Goal: Task Accomplishment & Management: Manage account settings

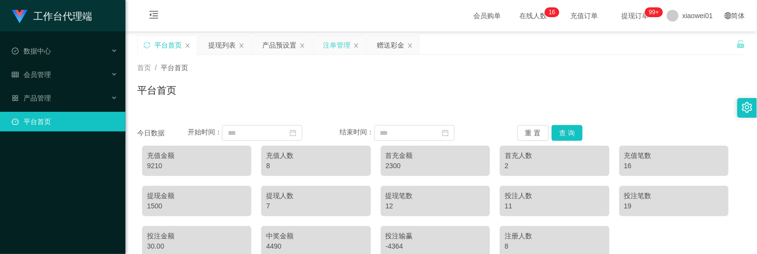
click at [335, 46] on div "注单管理" at bounding box center [336, 45] width 27 height 19
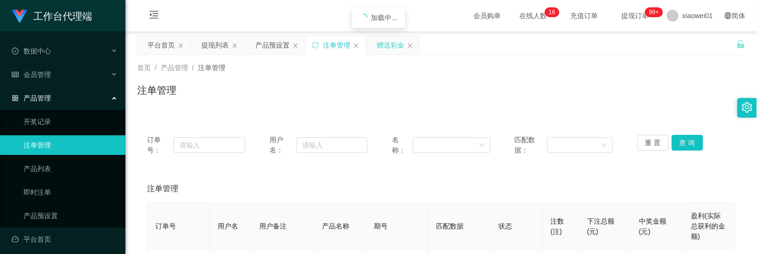
click at [384, 41] on div "赠送彩金" at bounding box center [390, 45] width 27 height 19
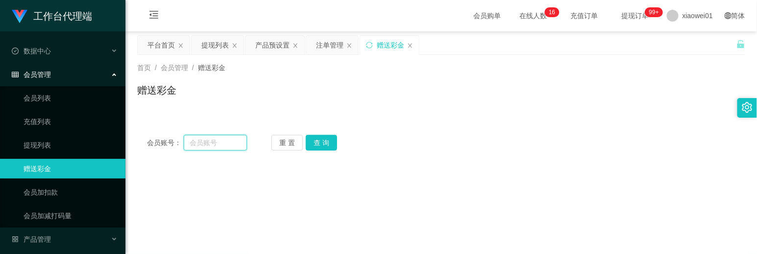
click at [218, 146] on input "text" at bounding box center [215, 143] width 63 height 16
paste input "Night91"
type input "Night91"
click at [319, 146] on button "查 询" at bounding box center [321, 143] width 31 height 16
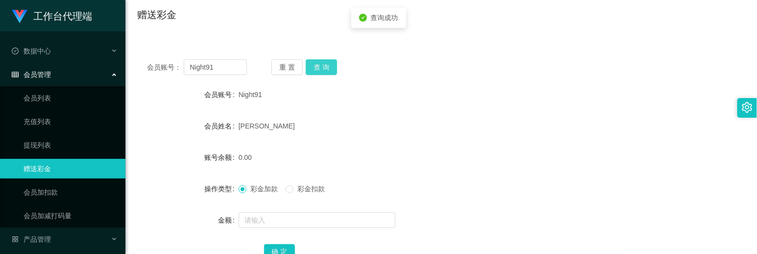
scroll to position [149, 0]
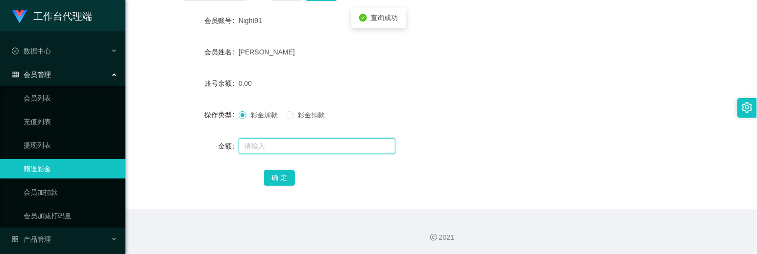
click at [297, 144] on input "text" at bounding box center [317, 146] width 157 height 16
type input "36"
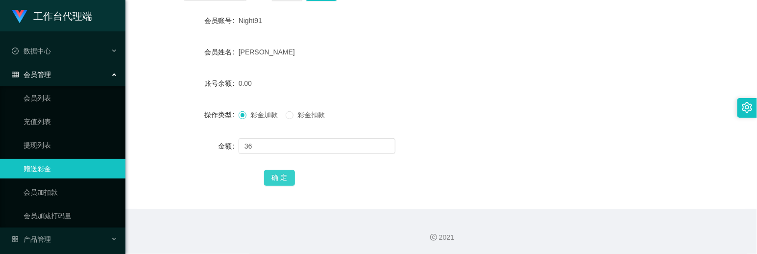
click at [273, 171] on button "确 定" at bounding box center [279, 178] width 31 height 16
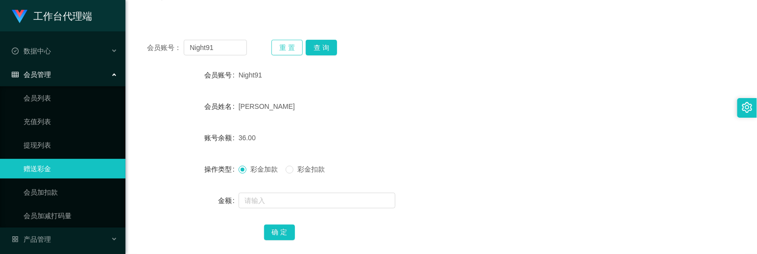
click at [287, 43] on button "重 置" at bounding box center [286, 48] width 31 height 16
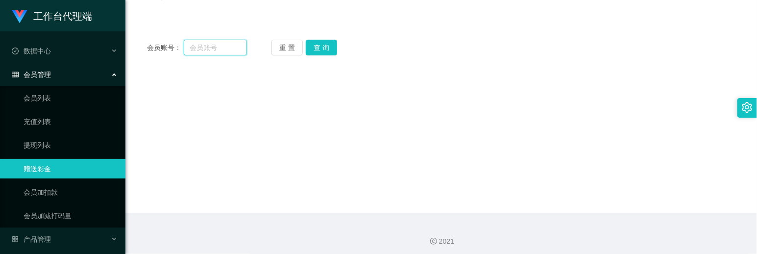
click at [220, 50] on input "text" at bounding box center [215, 48] width 63 height 16
paste input "fantanyan"
type input "fantanyan"
click at [319, 42] on button "查 询" at bounding box center [321, 48] width 31 height 16
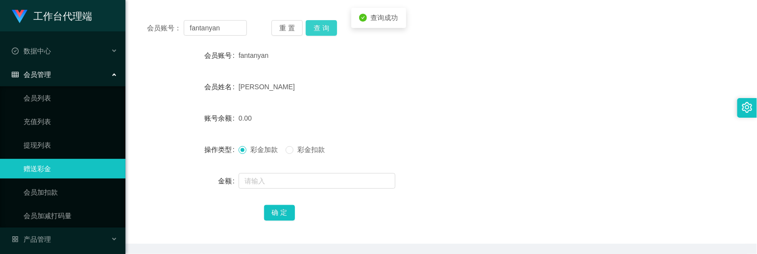
scroll to position [149, 0]
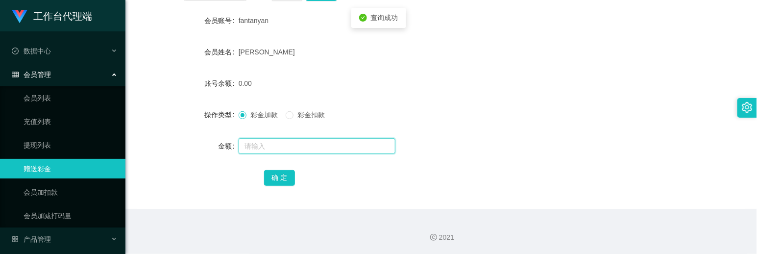
click at [295, 141] on input "text" at bounding box center [317, 146] width 157 height 16
type input "37"
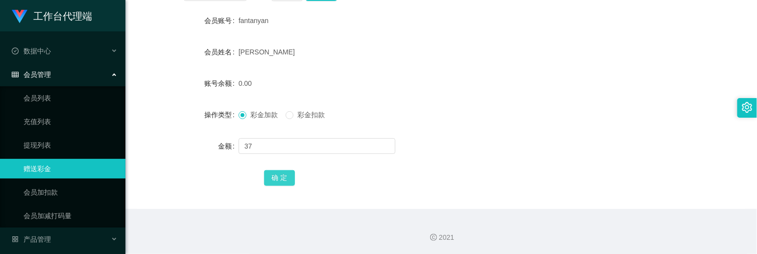
click at [289, 177] on button "确 定" at bounding box center [279, 178] width 31 height 16
click at [467, 71] on form "会员账号 fantanyan 会员姓名 [PERSON_NAME] 账号余额 37.00 操作类型 彩金加款 彩金扣款 金额 确 定" at bounding box center [441, 99] width 608 height 176
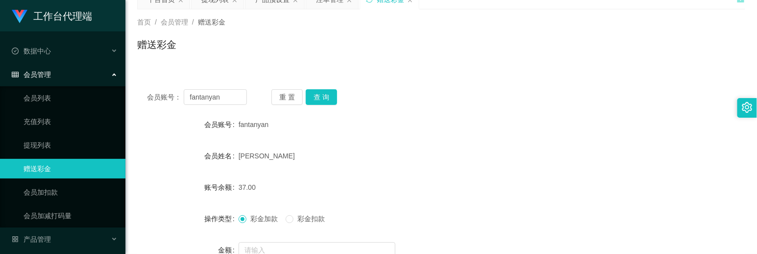
scroll to position [41, 0]
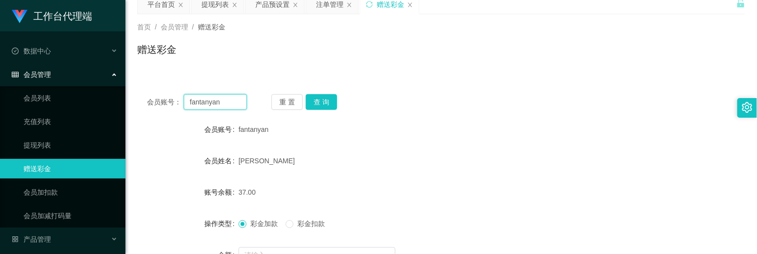
drag, startPoint x: 239, startPoint y: 99, endPoint x: 251, endPoint y: 95, distance: 12.7
click at [106, 78] on section "工作台代理端 数据中心 会员管理 会员列表 充值列表 提现列表 赠送彩金 会员加扣款 会员加减打码量 产品管理 开奖记录 注单管理 产品列表 即时注单 产品预…" at bounding box center [378, 161] width 757 height 404
paste input "Lam98"
type input "Lam98"
click at [314, 98] on button "查 询" at bounding box center [321, 102] width 31 height 16
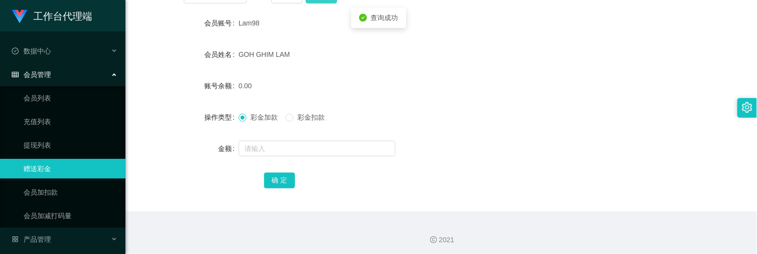
scroll to position [149, 0]
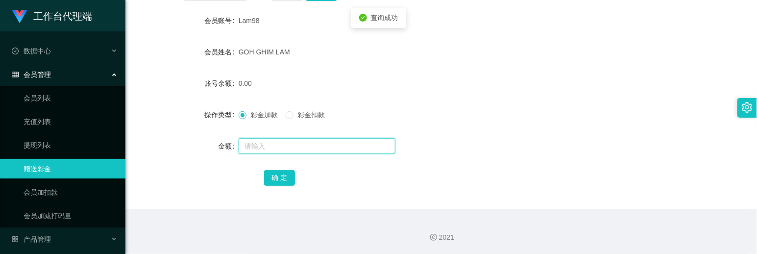
click at [291, 144] on input "text" at bounding box center [317, 146] width 157 height 16
type input "38"
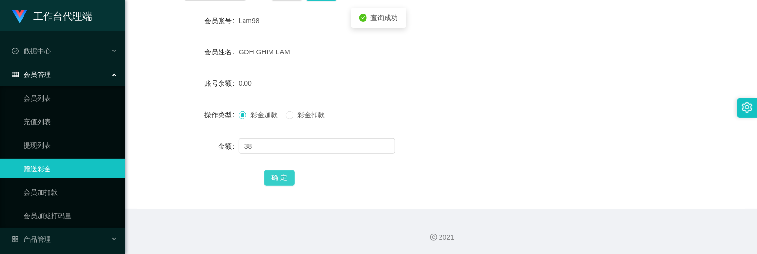
click at [277, 174] on button "确 定" at bounding box center [279, 178] width 31 height 16
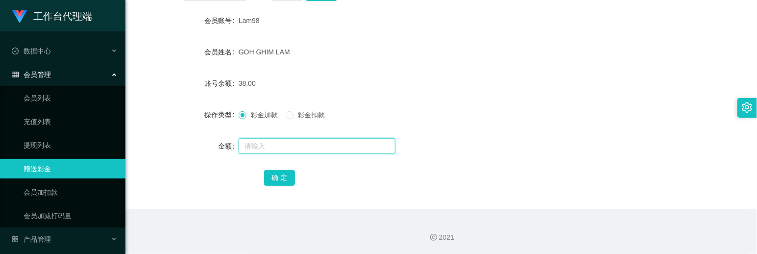
click at [279, 145] on input "text" at bounding box center [317, 146] width 157 height 16
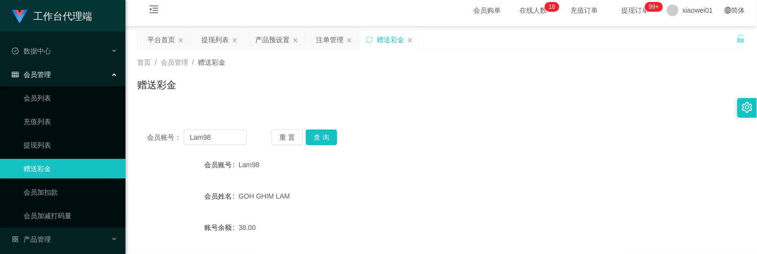
scroll to position [0, 0]
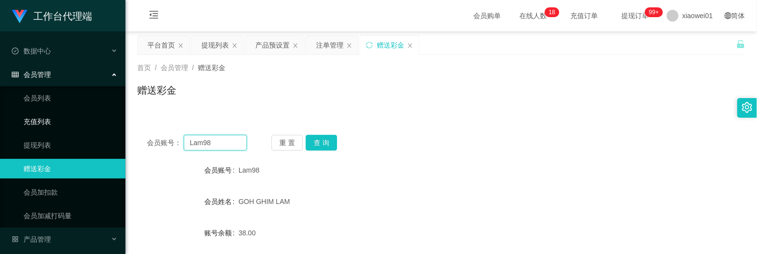
drag, startPoint x: 219, startPoint y: 141, endPoint x: 90, endPoint y: 131, distance: 129.7
click at [90, 131] on section "工作台代理端 数据中心 会员管理 会员列表 充值列表 提现列表 赠送彩金 会员加扣款 会员加减打码量 产品管理 开奖记录 注单管理 产品列表 即时注单 产品预…" at bounding box center [378, 202] width 757 height 404
paste input "tecksern"
type input "tecksern"
click at [317, 148] on button "查 询" at bounding box center [321, 143] width 31 height 16
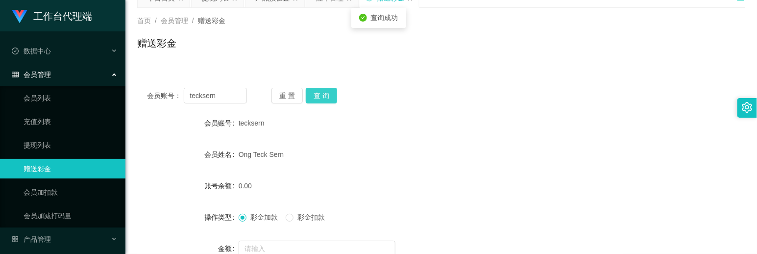
scroll to position [109, 0]
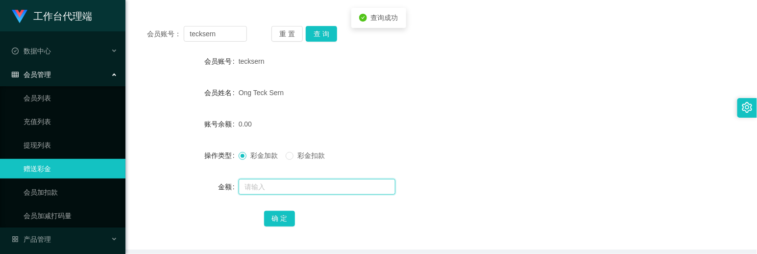
click at [292, 193] on input "text" at bounding box center [317, 187] width 157 height 16
type input "35"
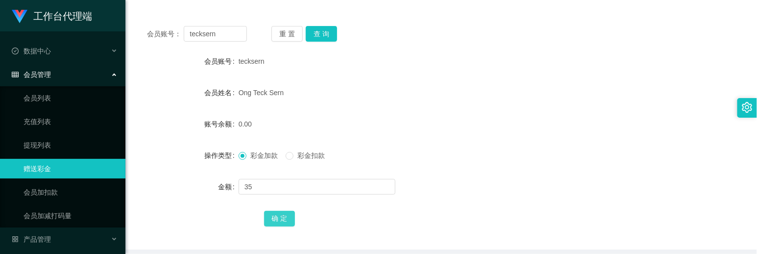
click at [284, 219] on button "确 定" at bounding box center [279, 219] width 31 height 16
drag, startPoint x: 202, startPoint y: 30, endPoint x: 96, endPoint y: 18, distance: 106.5
click at [97, 18] on section "工作台代理端 数据中心 会员管理 会员列表 充值列表 提现列表 赠送彩金 会员加扣款 会员加减打码量 产品管理 开奖记录 注单管理 产品列表 即时注单 产品预…" at bounding box center [378, 93] width 757 height 404
paste input "limhe"
type input "limhe"
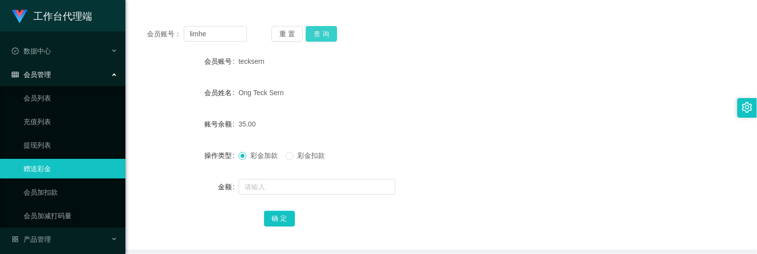
click at [324, 38] on button "查 询" at bounding box center [321, 34] width 31 height 16
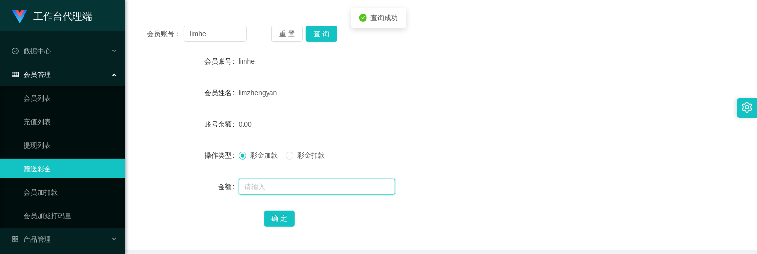
click at [274, 193] on input "text" at bounding box center [317, 187] width 157 height 16
type input "36"
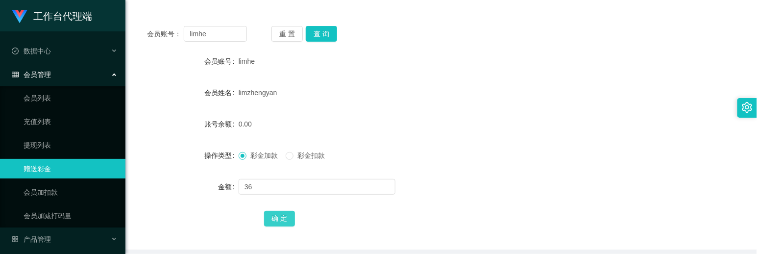
click at [271, 221] on button "确 定" at bounding box center [279, 219] width 31 height 16
click at [398, 109] on form "会员账号 limhe 会员姓名 limzhengyan 账号余额 36.00 操作类型 彩金加款 彩金扣款 金额 确 定" at bounding box center [441, 139] width 608 height 176
